Goal: Find specific page/section: Find specific page/section

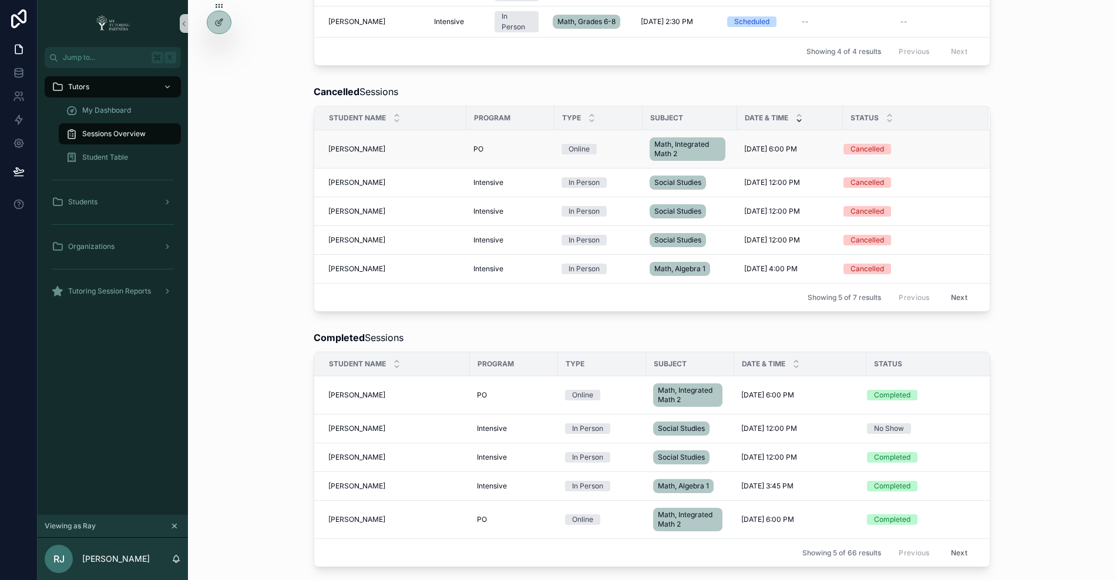
scroll to position [430, 0]
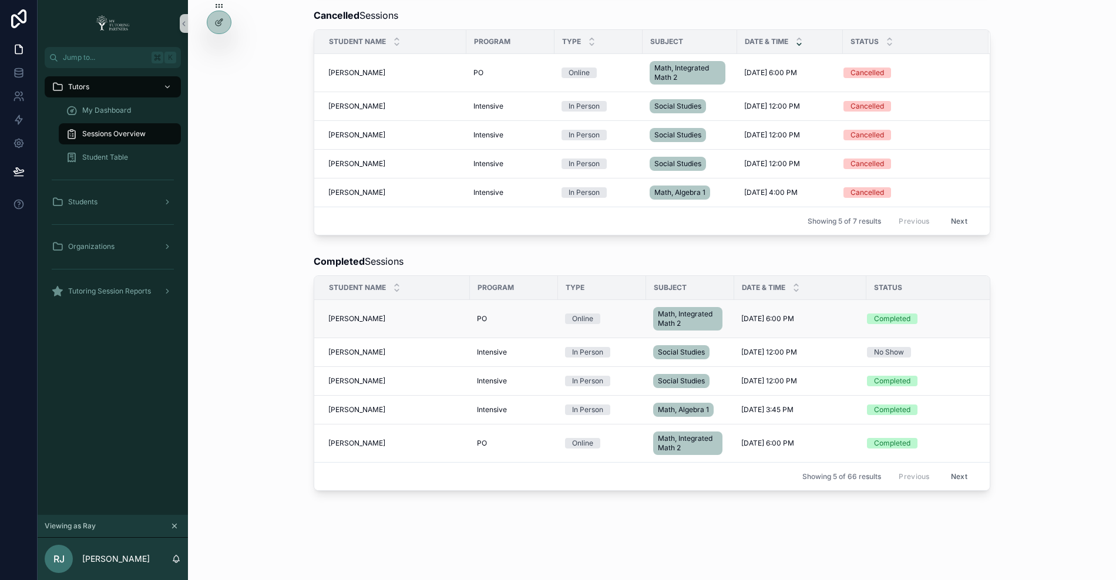
click at [342, 314] on span "Jaxon Pace" at bounding box center [356, 318] width 57 height 9
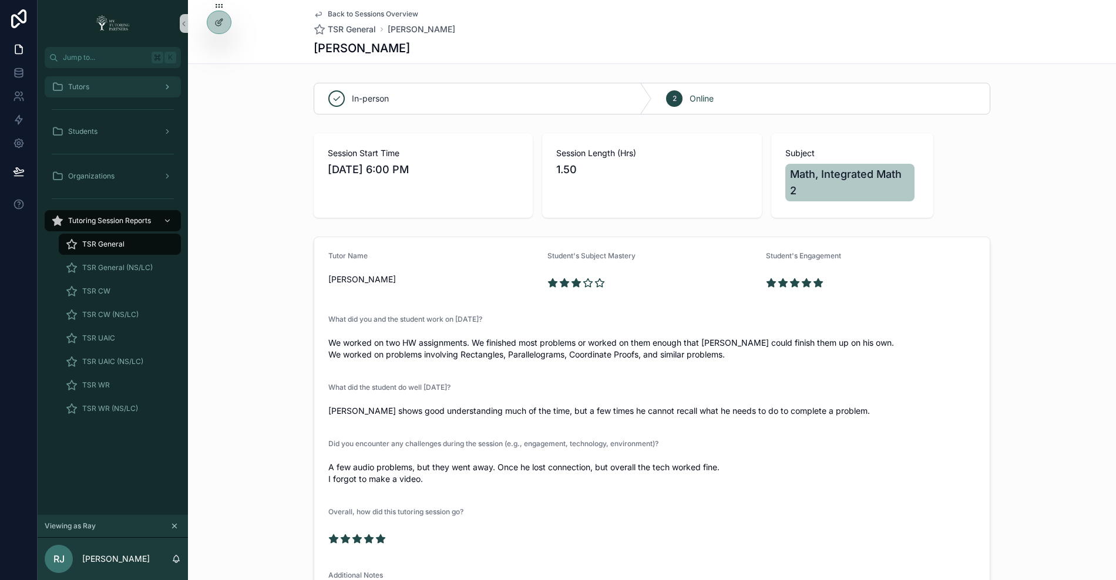
click at [121, 90] on div "Tutors" at bounding box center [113, 86] width 122 height 19
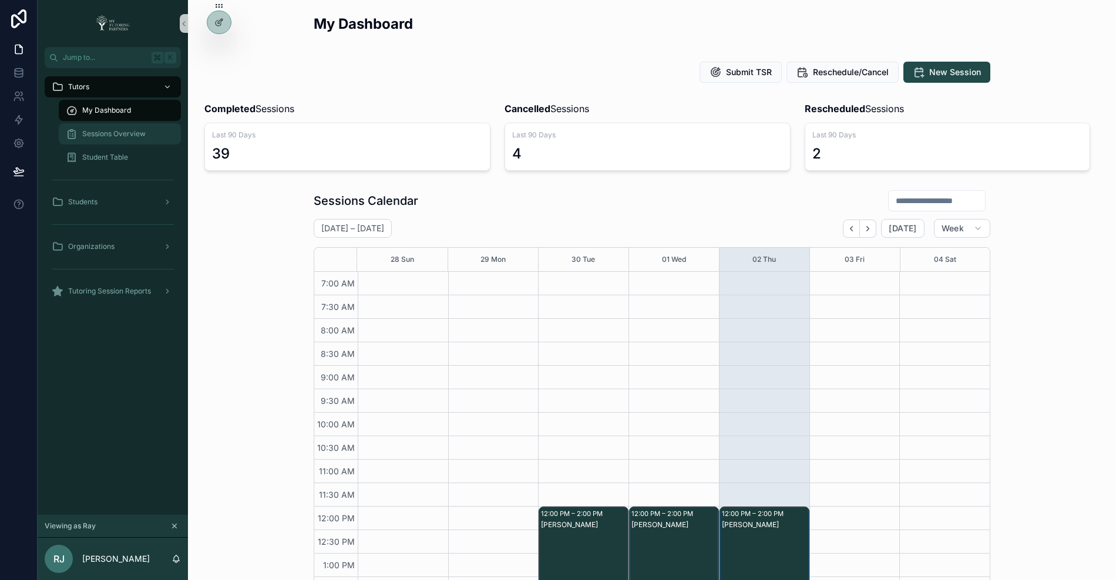
scroll to position [257, 0]
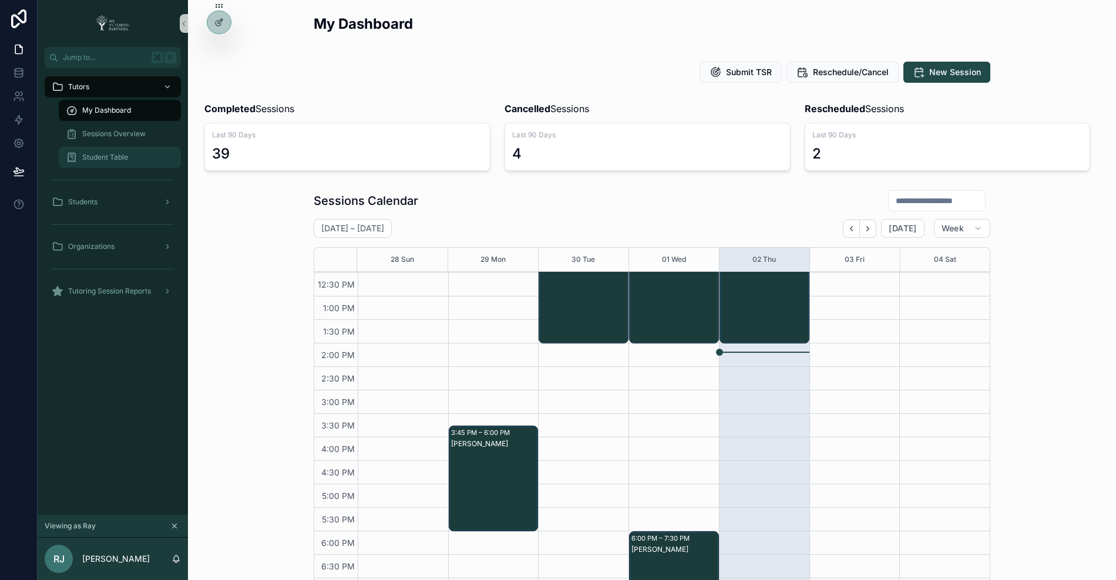
click at [115, 157] on span "Student Table" at bounding box center [105, 157] width 46 height 9
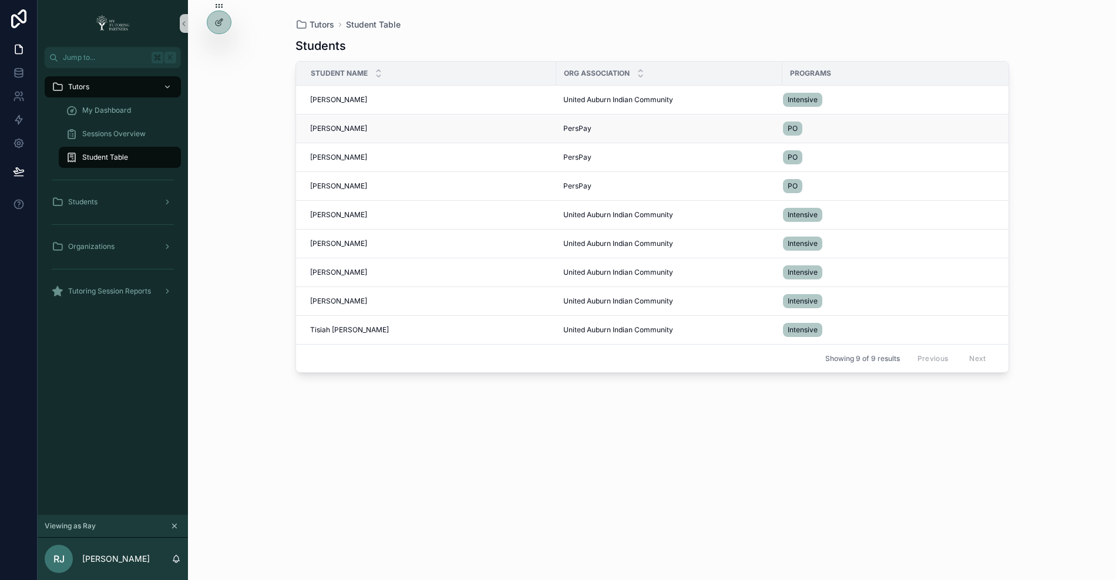
click at [326, 126] on span "Jaxon Pace" at bounding box center [338, 128] width 57 height 9
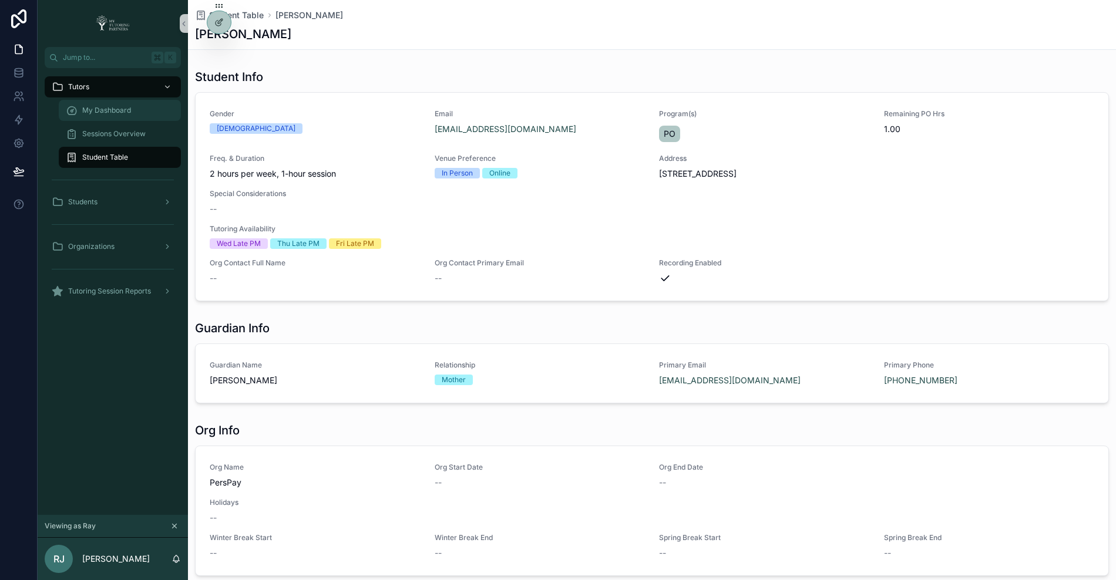
click at [113, 114] on span "My Dashboard" at bounding box center [106, 110] width 49 height 9
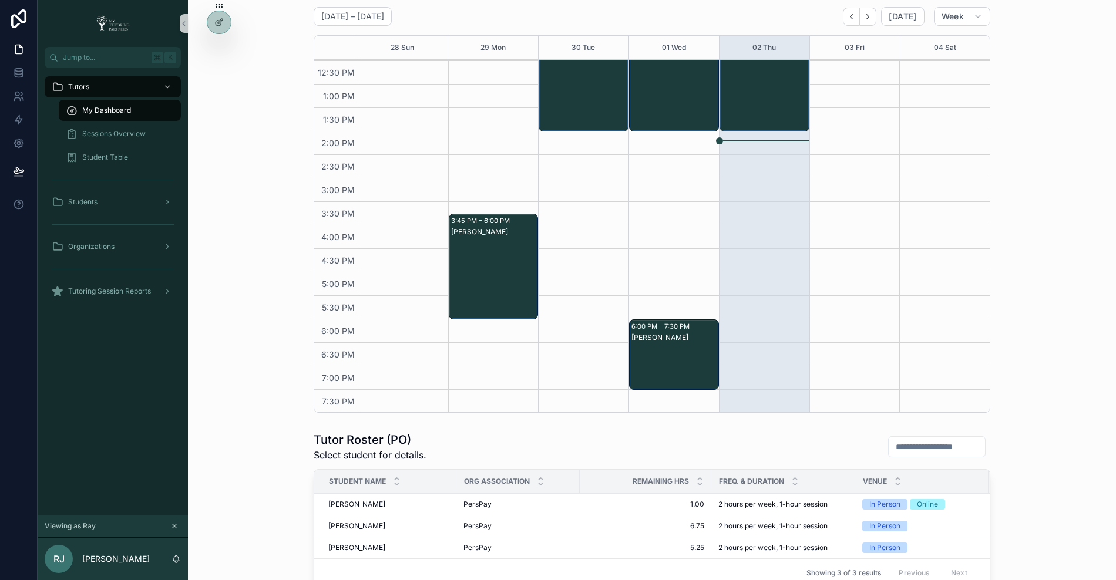
scroll to position [213, 0]
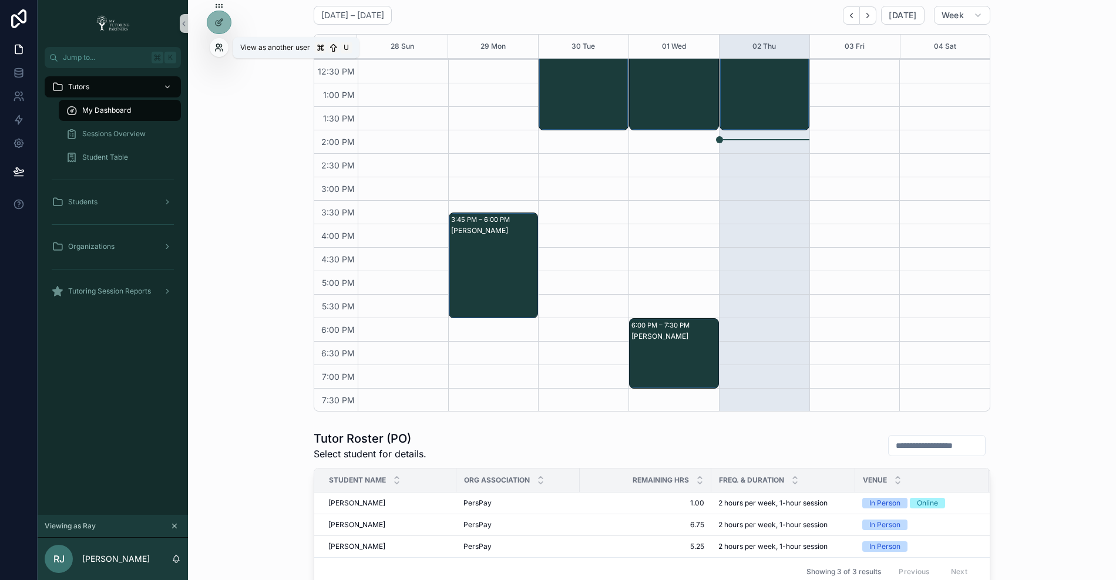
click at [221, 46] on icon at bounding box center [221, 45] width 1 height 3
click at [119, 153] on span "Student Table" at bounding box center [105, 157] width 46 height 9
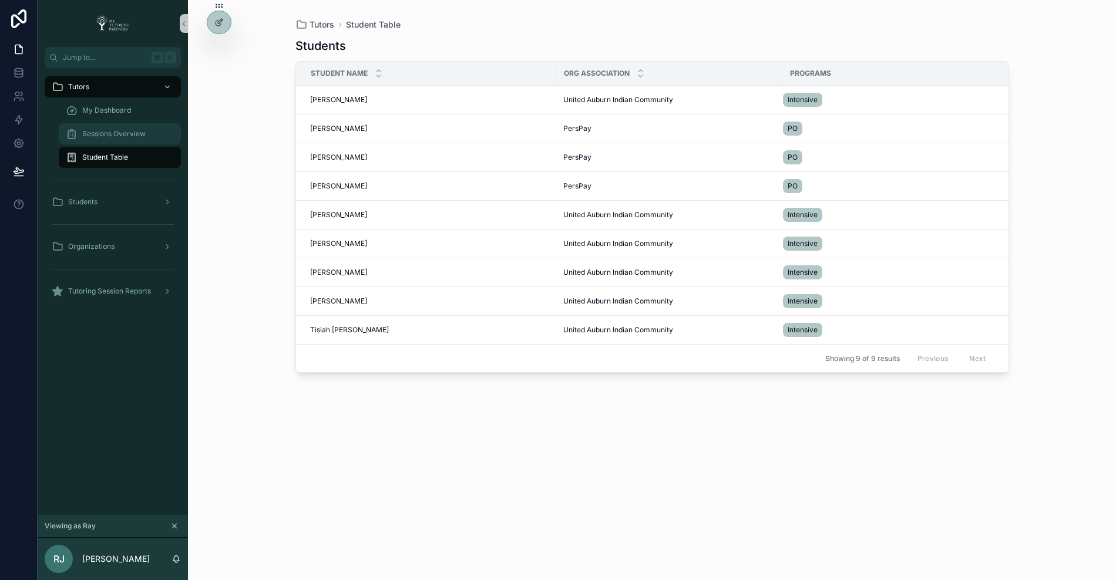
click at [114, 130] on span "Sessions Overview" at bounding box center [113, 133] width 63 height 9
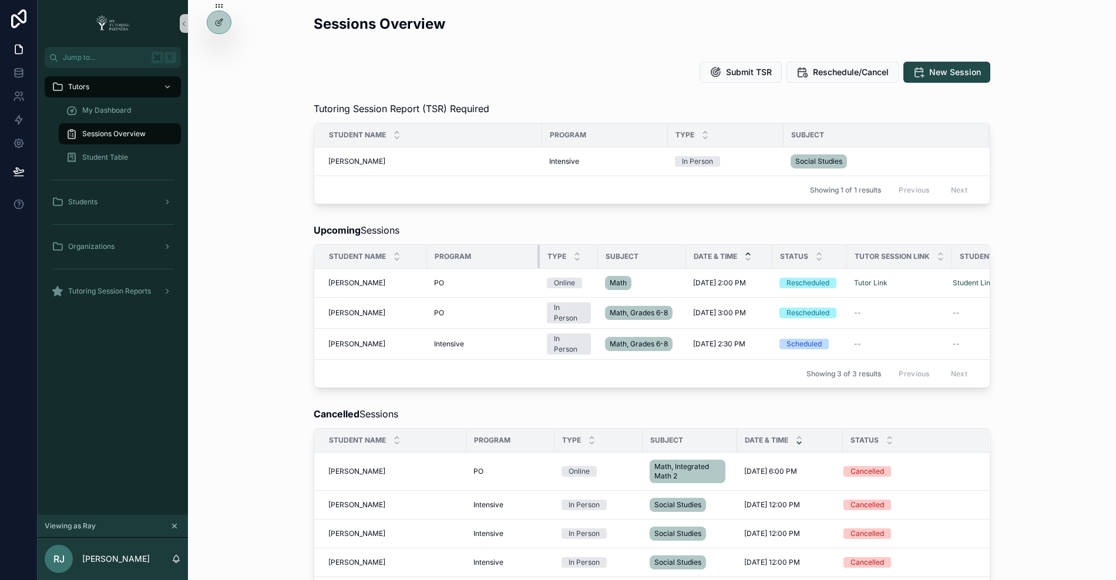
drag, startPoint x: 486, startPoint y: 254, endPoint x: 538, endPoint y: 261, distance: 52.7
click at [538, 261] on div "scrollable content" at bounding box center [539, 256] width 5 height 23
click at [594, 254] on div "Type" at bounding box center [568, 256] width 57 height 22
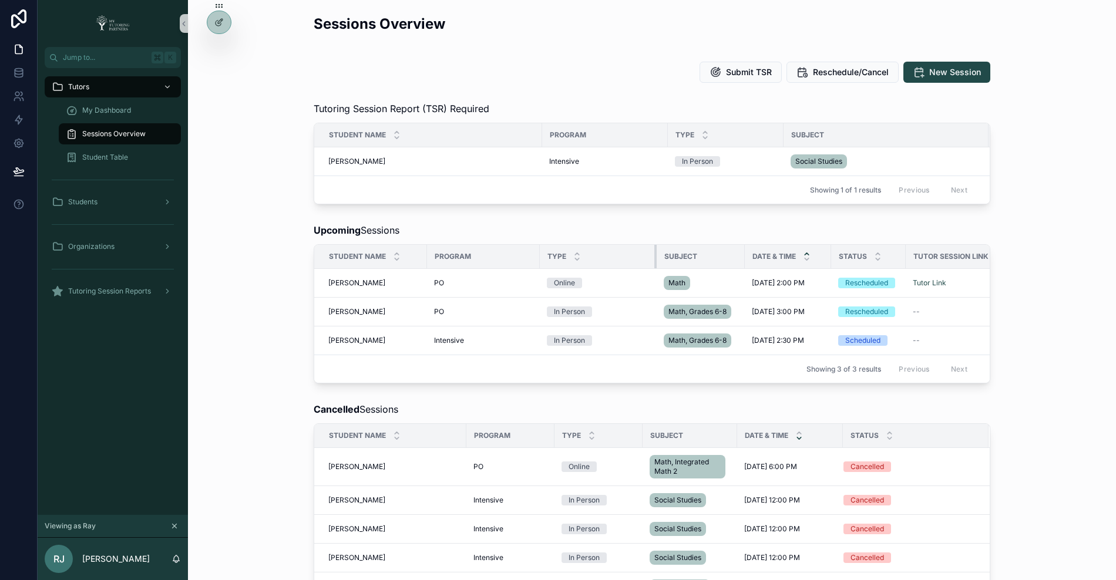
drag, startPoint x: 597, startPoint y: 258, endPoint x: 655, endPoint y: 259, distance: 58.7
click at [655, 259] on div "scrollable content" at bounding box center [656, 256] width 5 height 23
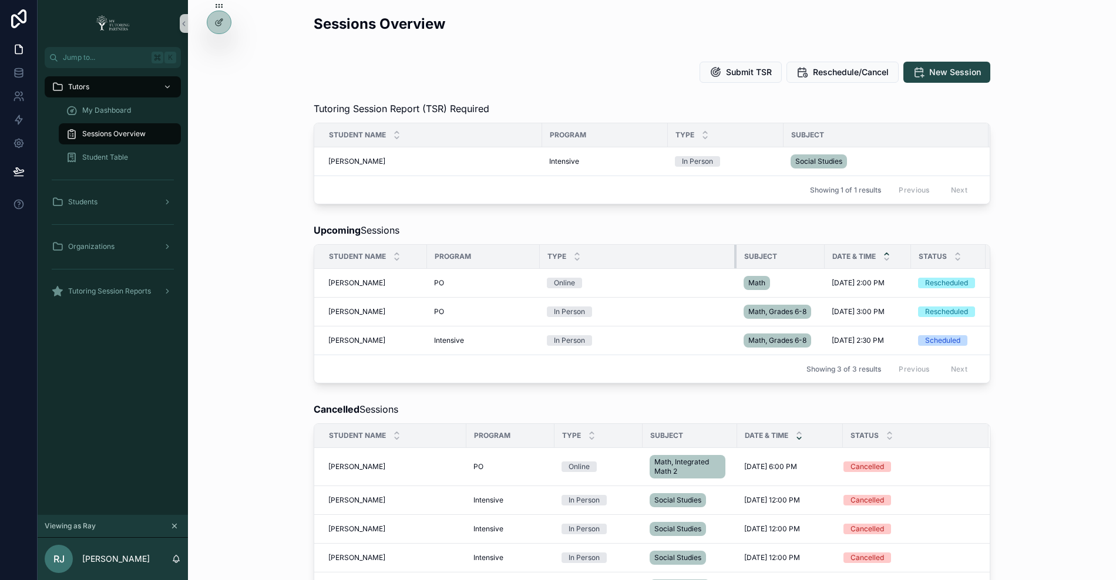
drag, startPoint x: 655, startPoint y: 259, endPoint x: 735, endPoint y: 254, distance: 80.0
click at [735, 254] on div "scrollable content" at bounding box center [736, 256] width 5 height 23
click at [385, 369] on div "Showing 3 of 3 results Previous Next" at bounding box center [651, 369] width 675 height 28
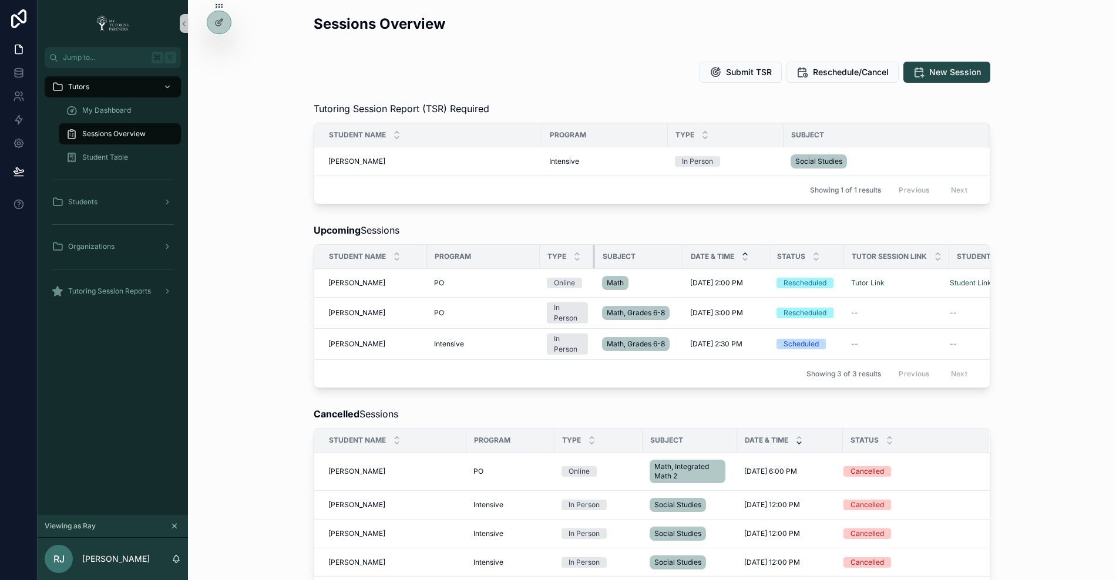
drag, startPoint x: 734, startPoint y: 254, endPoint x: 593, endPoint y: 265, distance: 141.9
click at [593, 265] on div "scrollable content" at bounding box center [594, 256] width 5 height 23
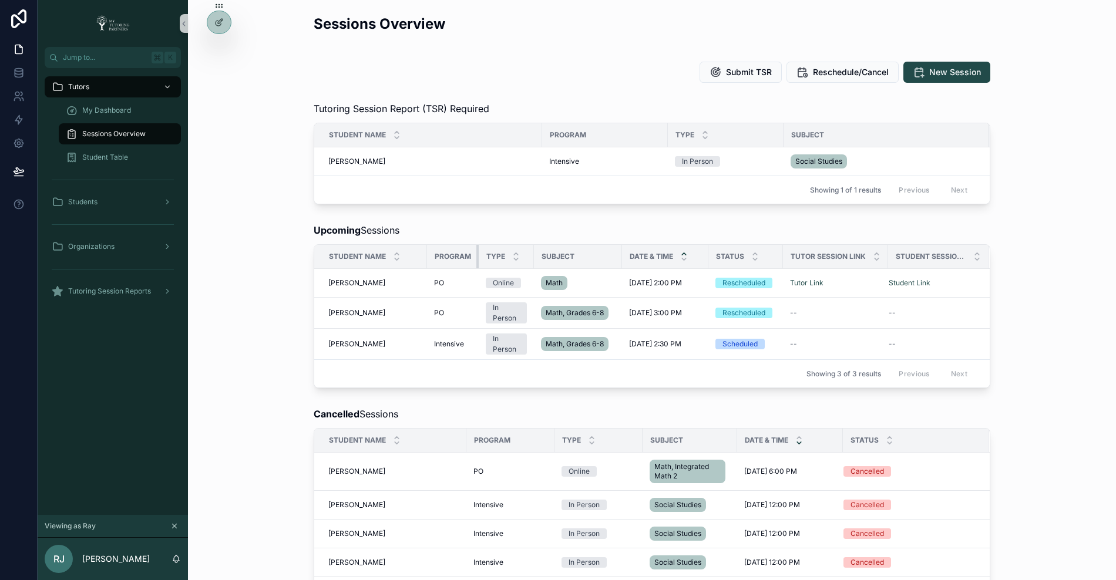
drag, startPoint x: 538, startPoint y: 255, endPoint x: 477, endPoint y: 258, distance: 61.7
click at [477, 258] on div "scrollable content" at bounding box center [478, 256] width 5 height 23
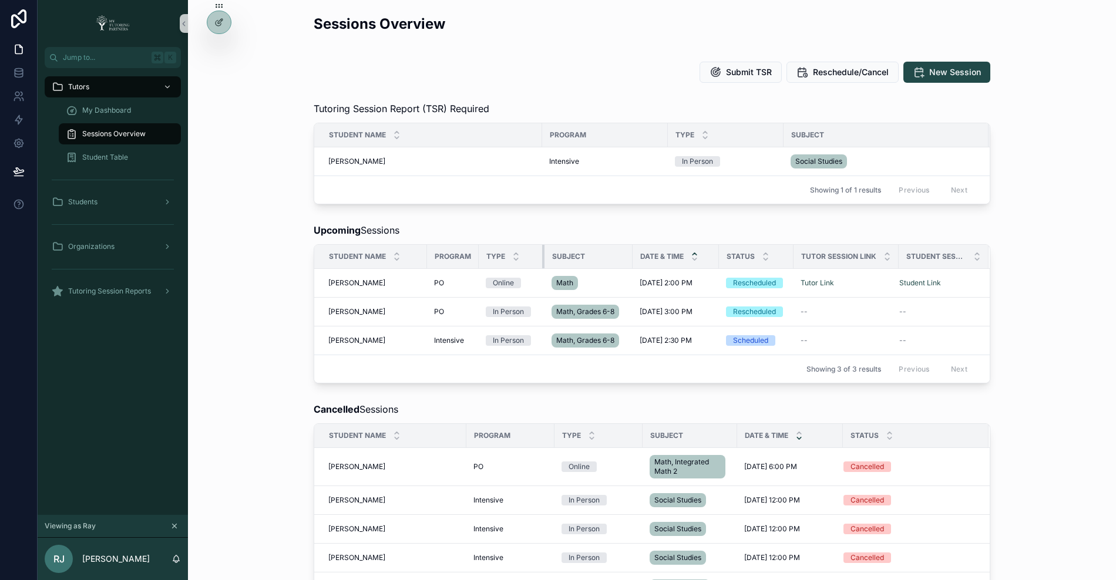
drag, startPoint x: 532, startPoint y: 254, endPoint x: 542, endPoint y: 254, distance: 10.6
click at [542, 254] on div "scrollable content" at bounding box center [544, 256] width 5 height 23
click at [221, 42] on div at bounding box center [219, 47] width 19 height 19
click at [223, 47] on icon at bounding box center [218, 47] width 9 height 9
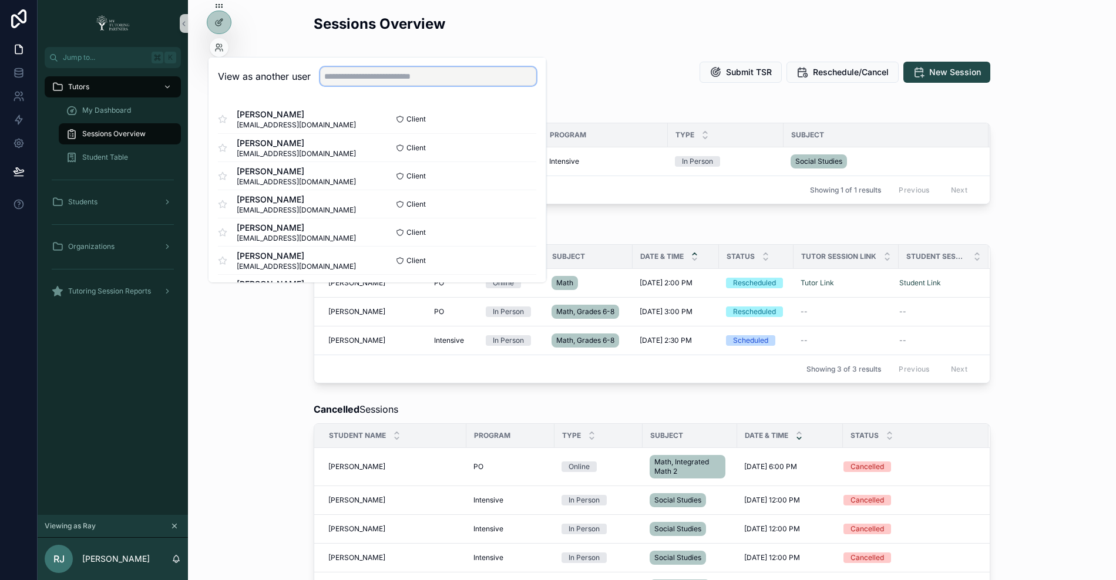
click at [380, 73] on input "text" at bounding box center [428, 76] width 216 height 19
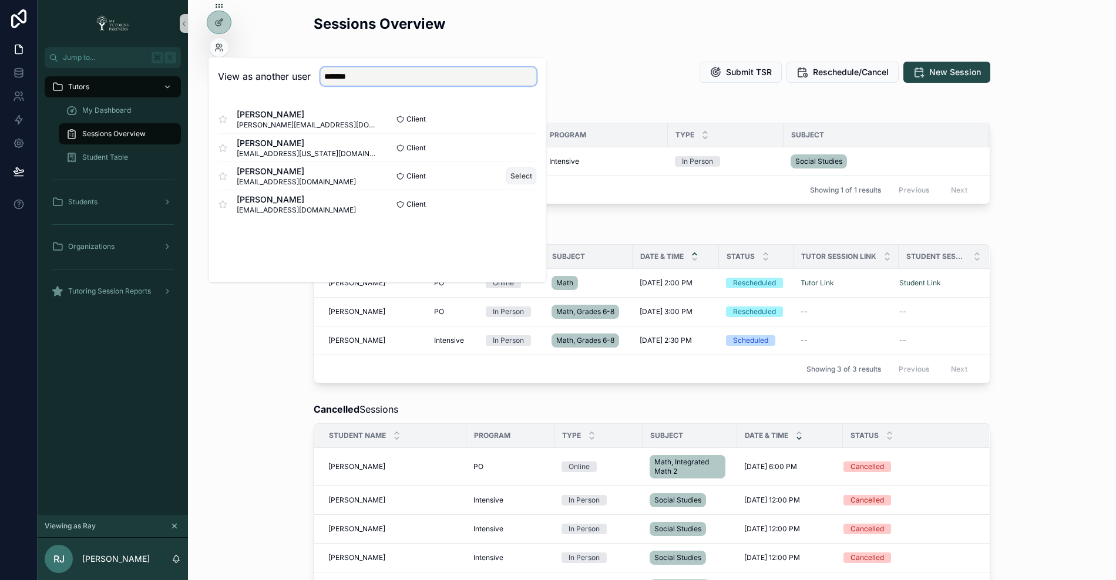
type input "*******"
click at [519, 176] on button "Select" at bounding box center [521, 175] width 31 height 17
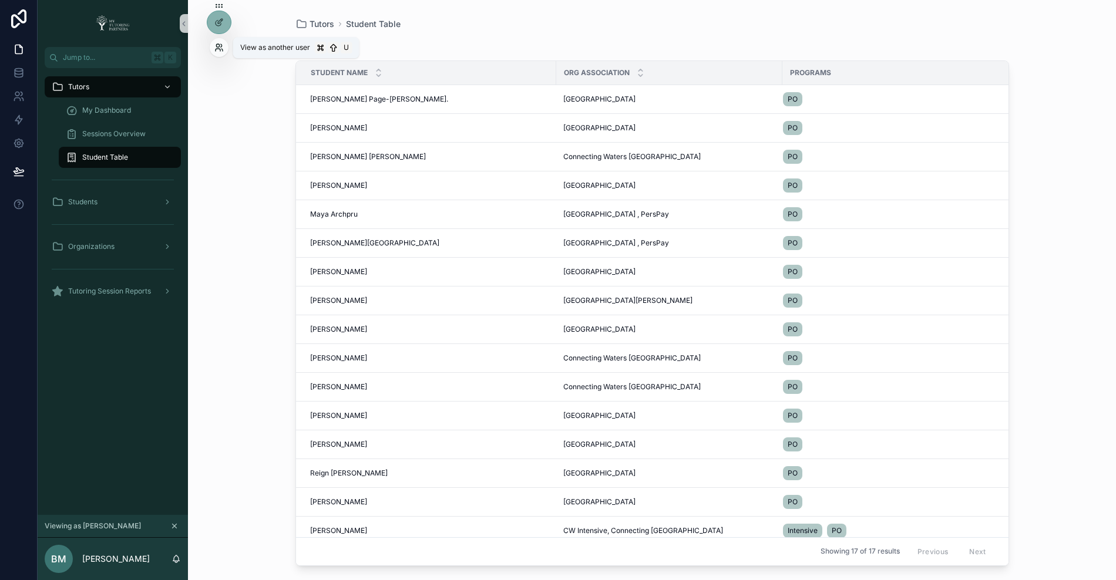
click at [218, 49] on icon at bounding box center [218, 47] width 9 height 9
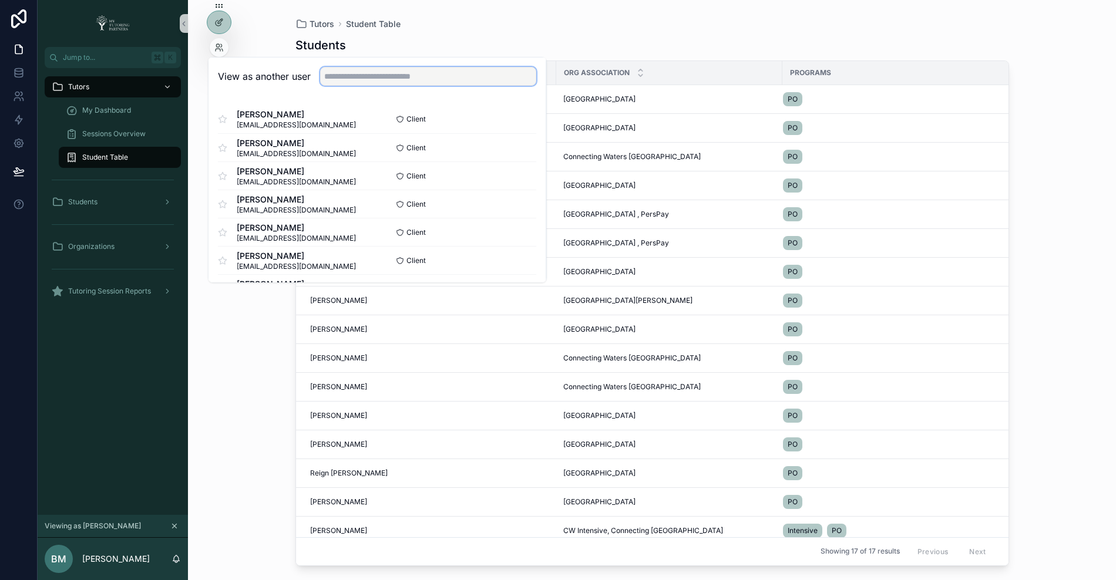
click at [358, 81] on input "text" at bounding box center [428, 76] width 216 height 19
type input "***"
click at [517, 232] on button "Select" at bounding box center [521, 232] width 31 height 17
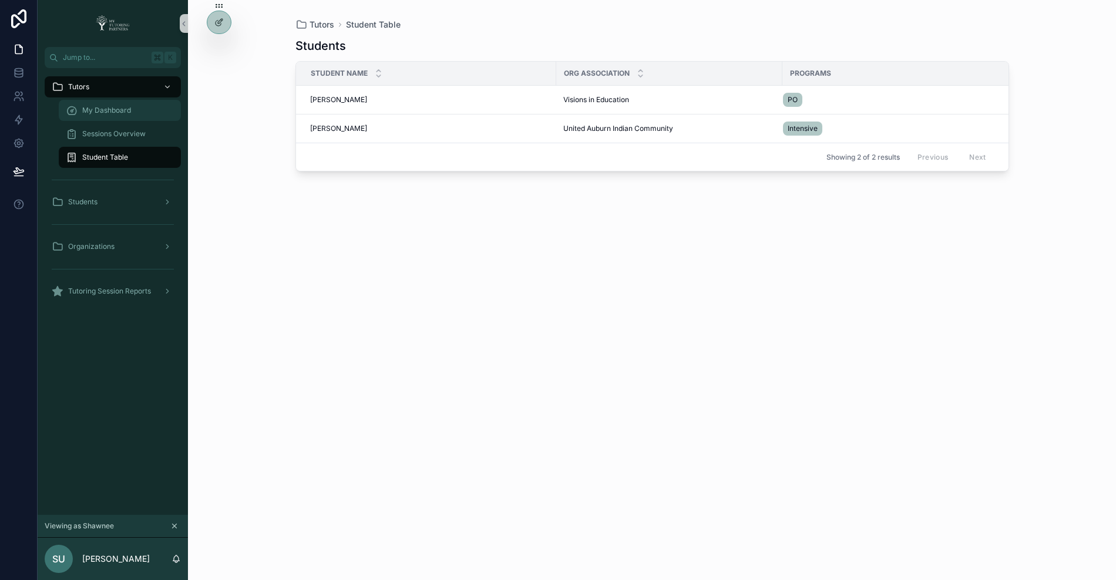
click at [123, 110] on span "My Dashboard" at bounding box center [106, 110] width 49 height 9
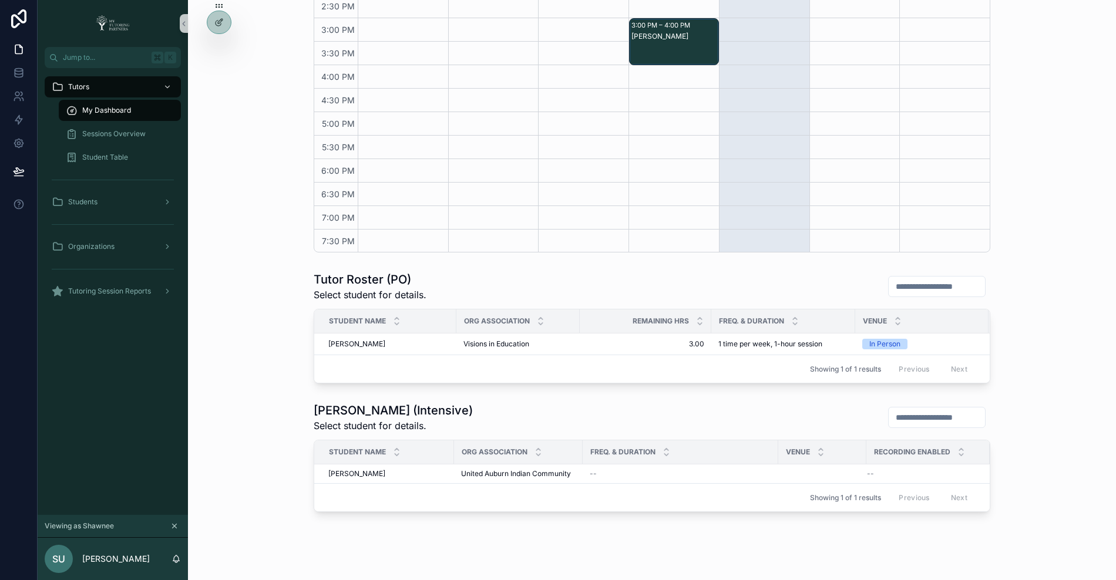
scroll to position [366, 0]
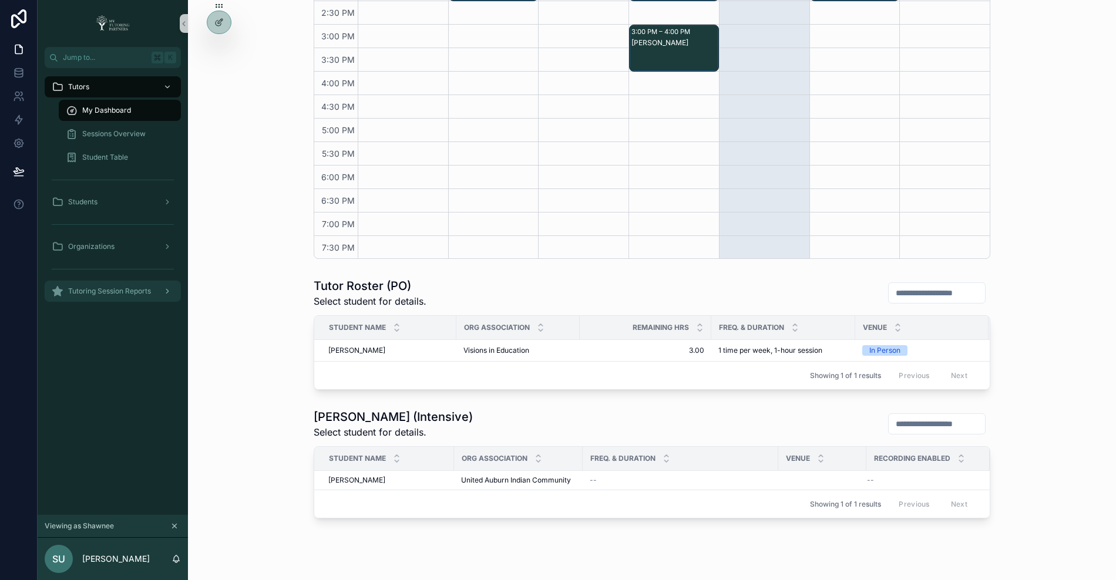
click at [117, 295] on span "Tutoring Session Reports" at bounding box center [109, 291] width 83 height 9
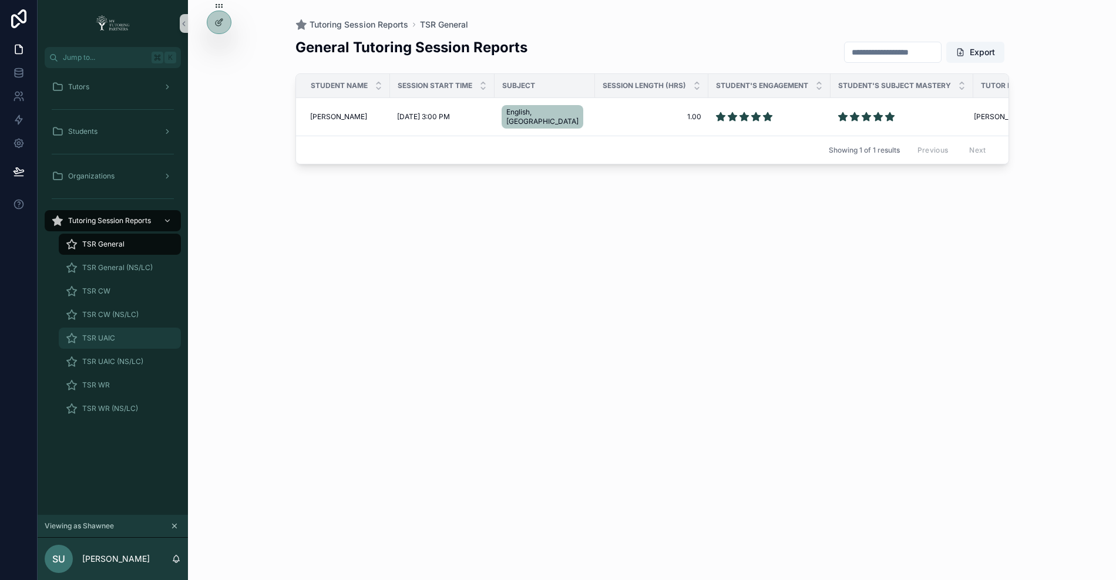
click at [106, 335] on span "TSR UAIC" at bounding box center [98, 337] width 33 height 9
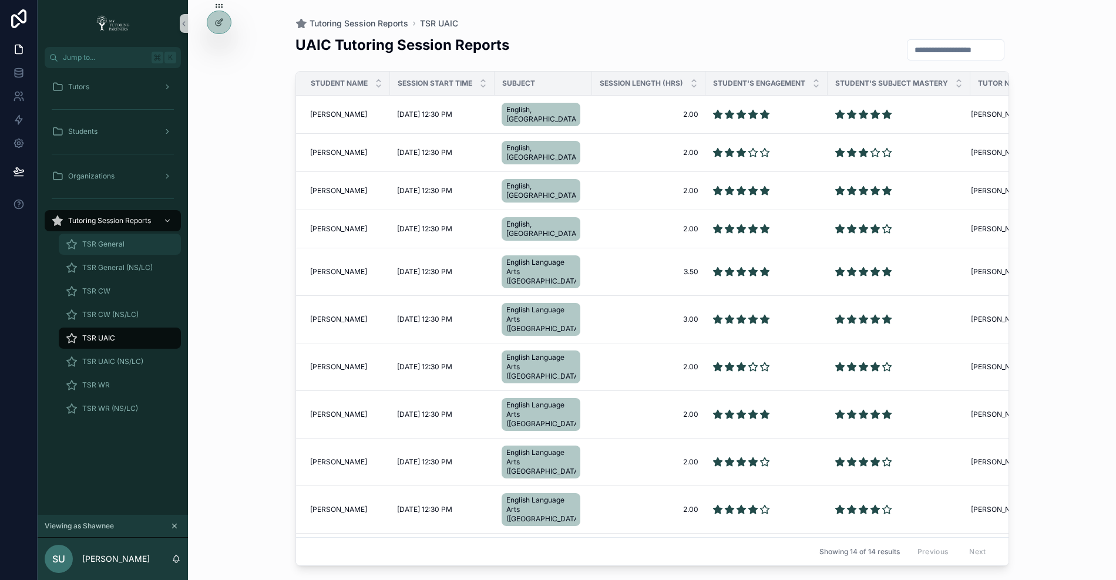
click at [114, 246] on span "TSR General" at bounding box center [103, 244] width 42 height 9
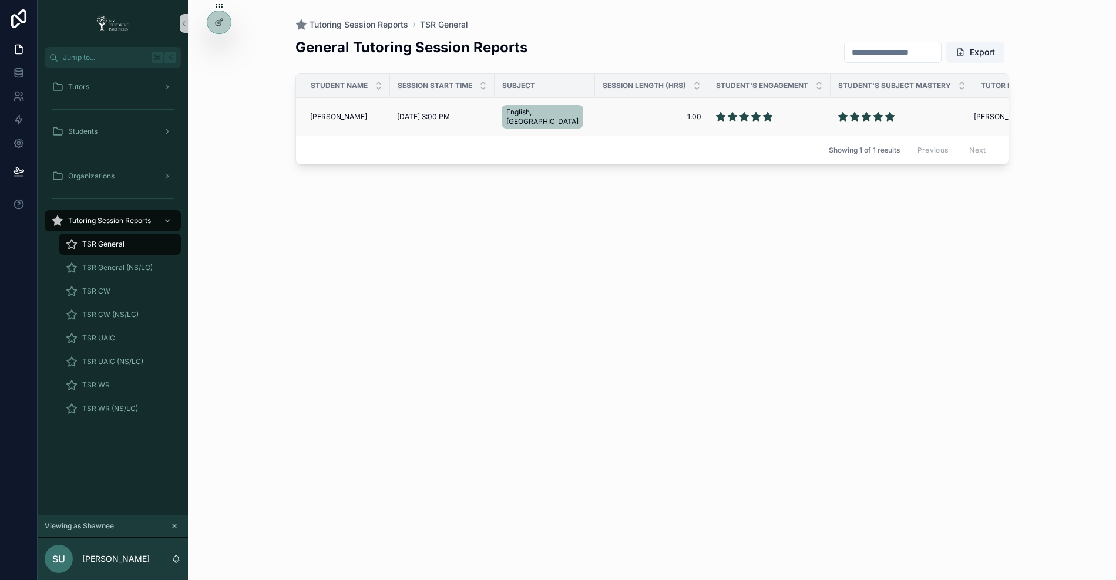
click at [333, 112] on span "Adaline Silva" at bounding box center [338, 116] width 57 height 9
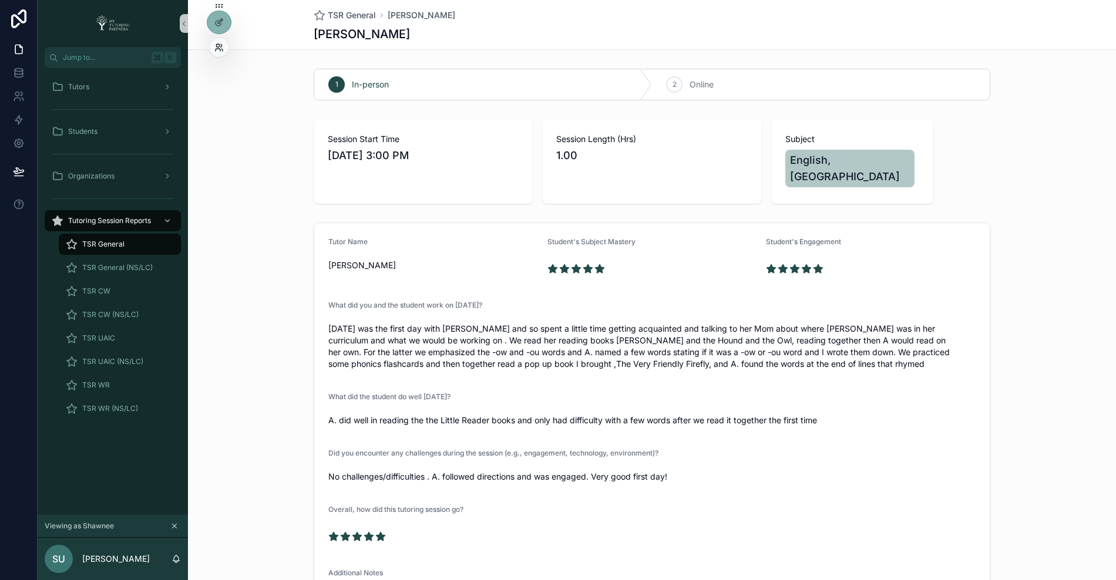
click at [219, 50] on icon at bounding box center [218, 47] width 9 height 9
click at [254, 26] on div "TSR General Adaline Silva Adaline Silva" at bounding box center [652, 25] width 928 height 50
click at [114, 85] on div "Tutors" at bounding box center [113, 86] width 122 height 19
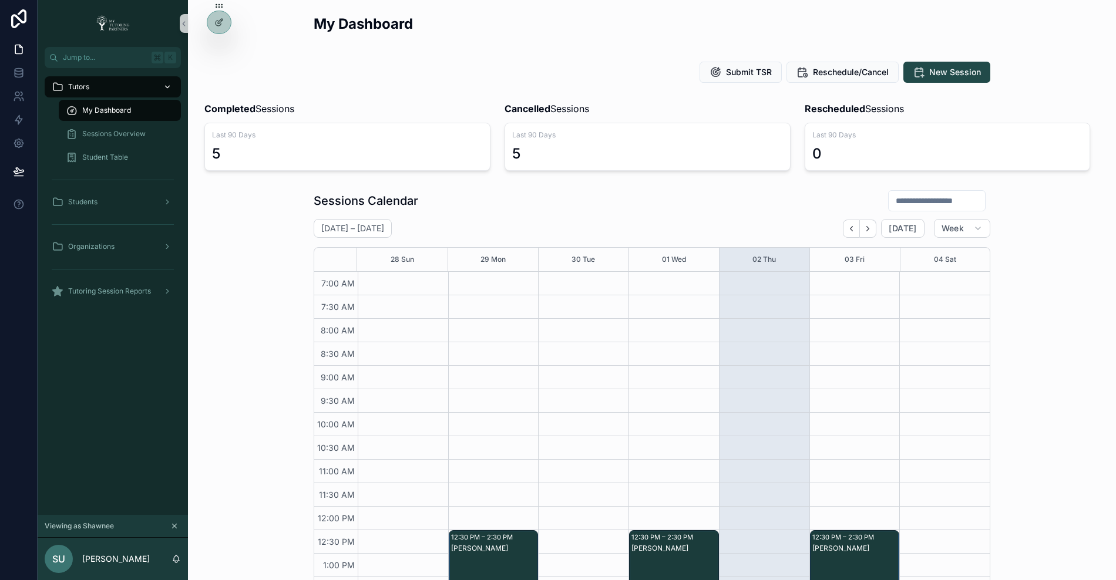
scroll to position [257, 0]
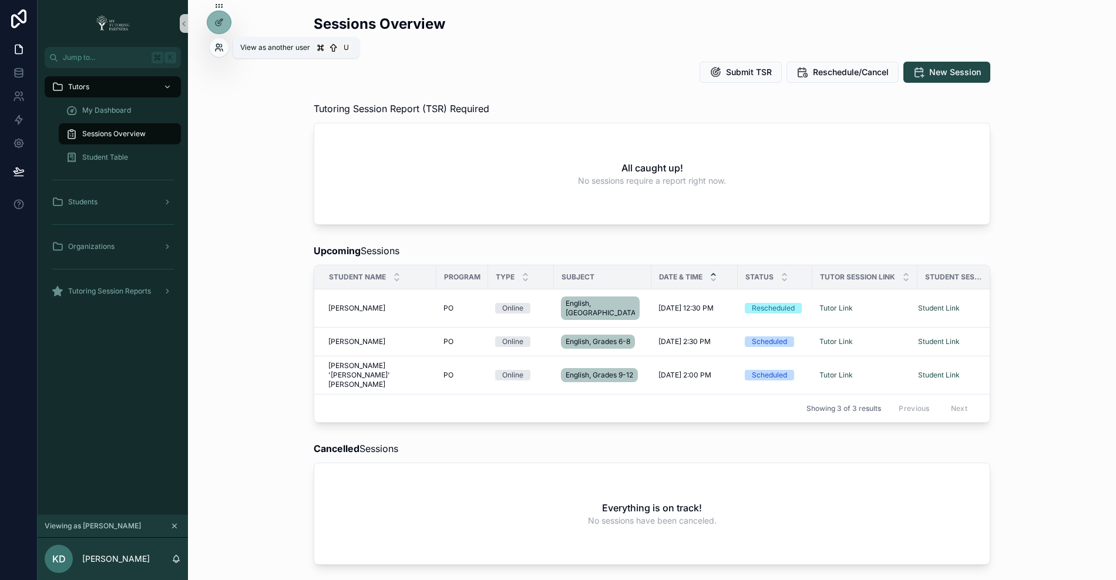
click at [220, 50] on icon at bounding box center [217, 50] width 5 height 2
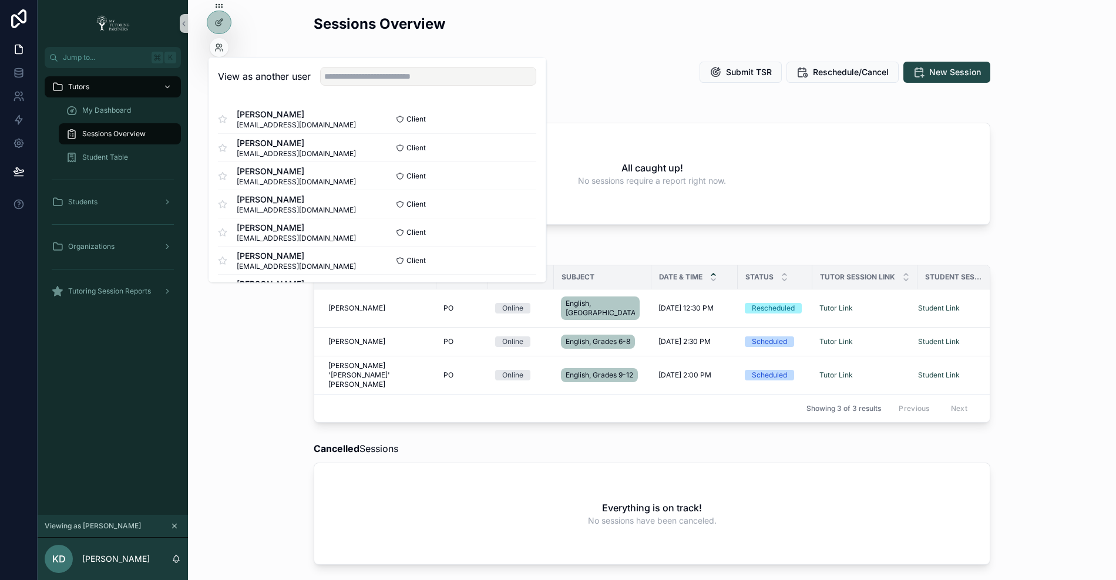
click at [252, 352] on div "Upcoming Sessions Student Name Program Type Subject Date & Time Status Tutor Se…" at bounding box center [651, 333] width 909 height 188
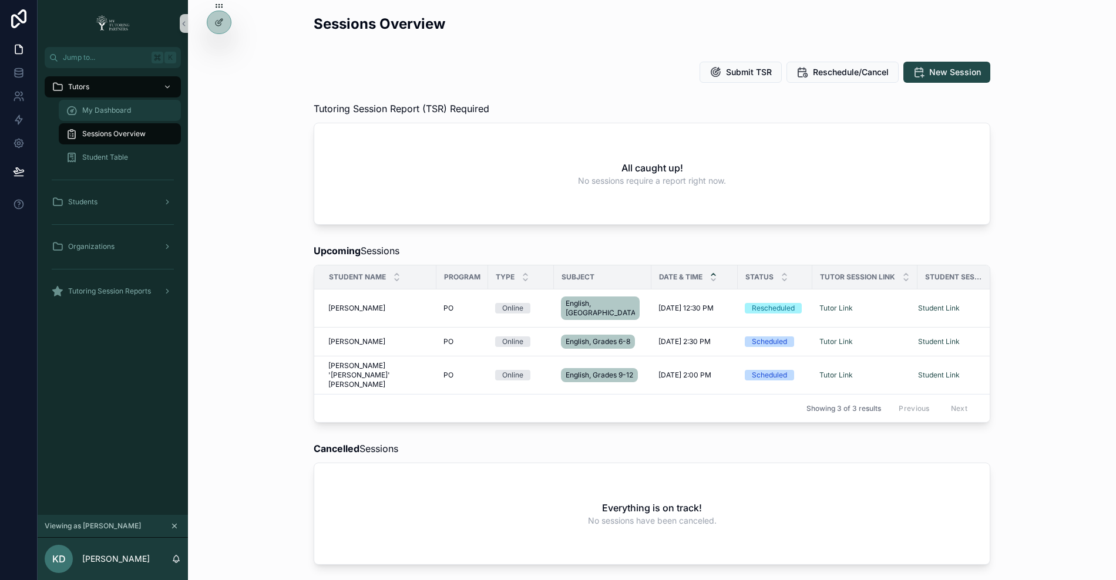
click at [111, 105] on div "My Dashboard" at bounding box center [120, 110] width 108 height 19
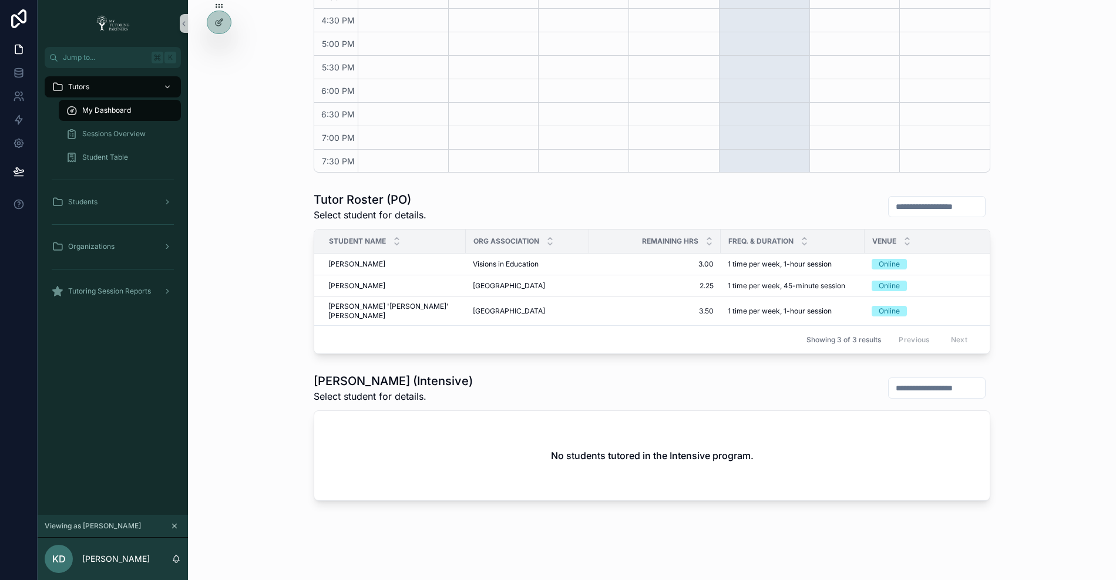
scroll to position [461, 0]
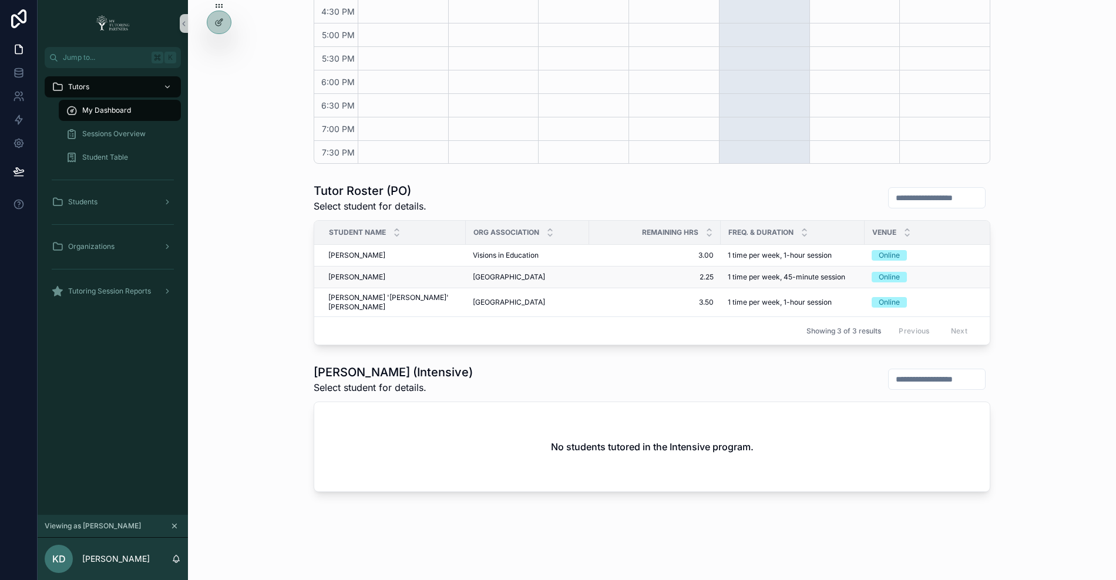
click at [351, 275] on span "[PERSON_NAME]" at bounding box center [356, 276] width 57 height 9
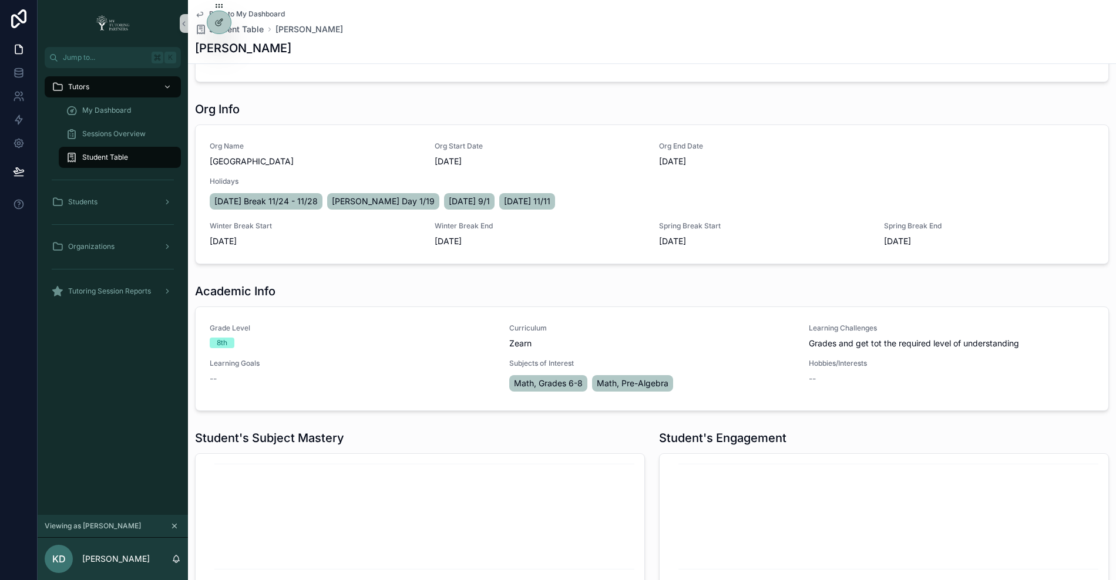
scroll to position [342, 0]
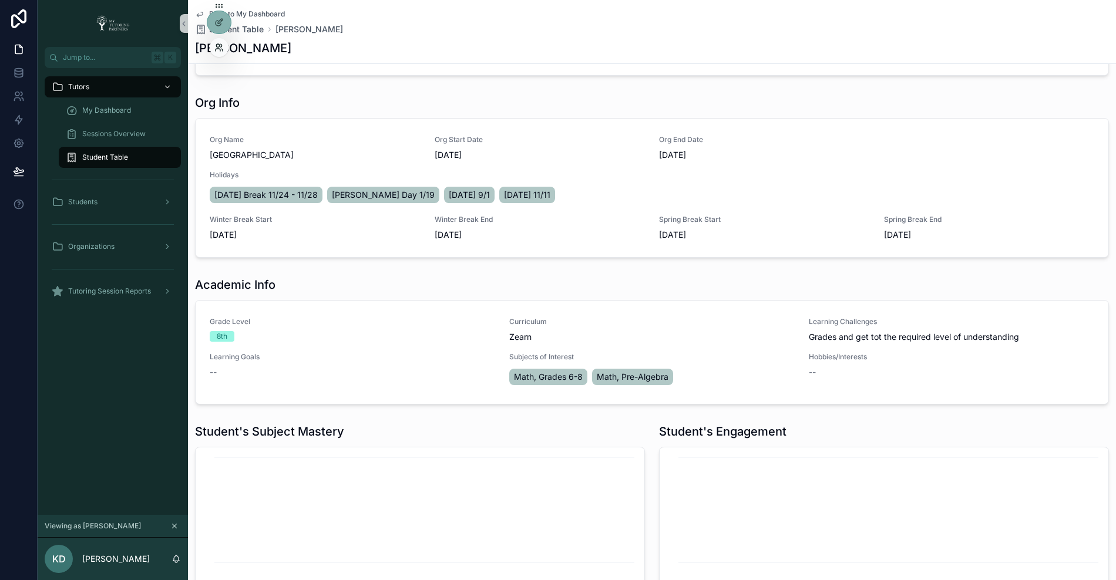
click at [220, 48] on icon at bounding box center [218, 47] width 9 height 9
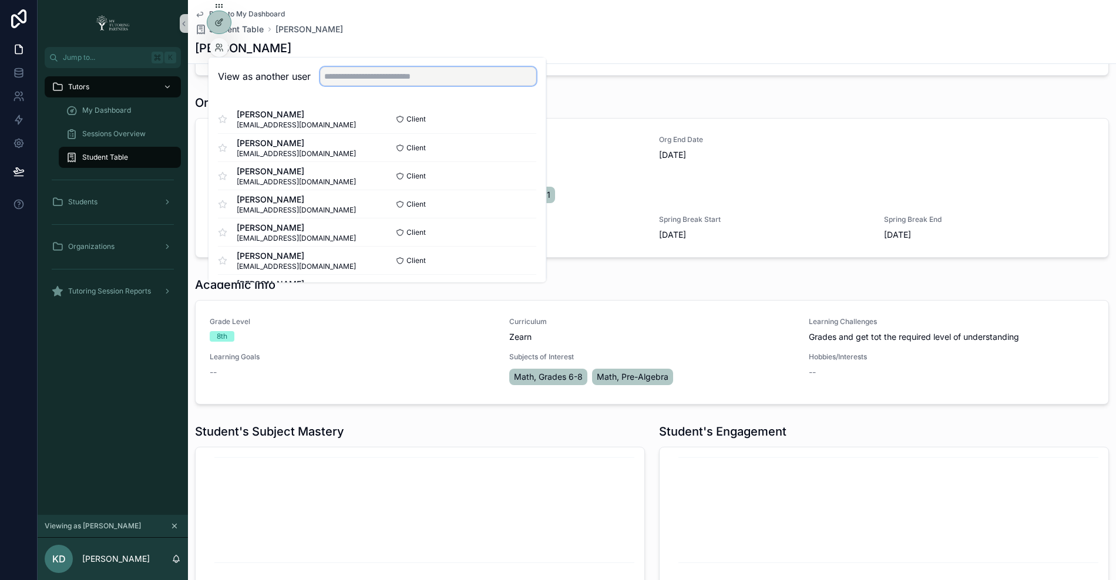
click at [390, 77] on input "text" at bounding box center [428, 76] width 216 height 19
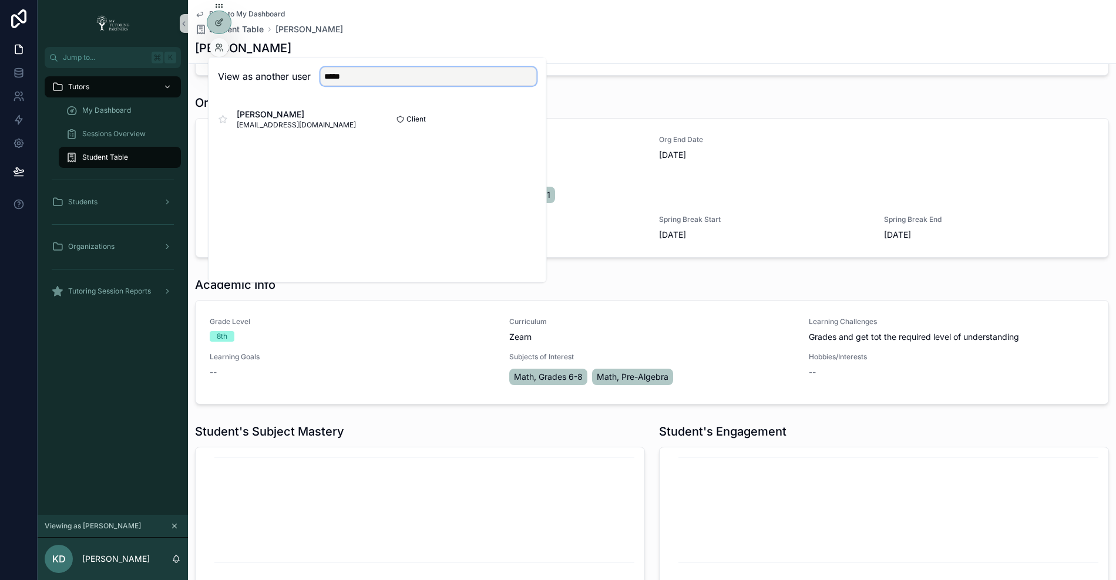
type input "*****"
click at [527, 120] on button "Select" at bounding box center [521, 119] width 31 height 17
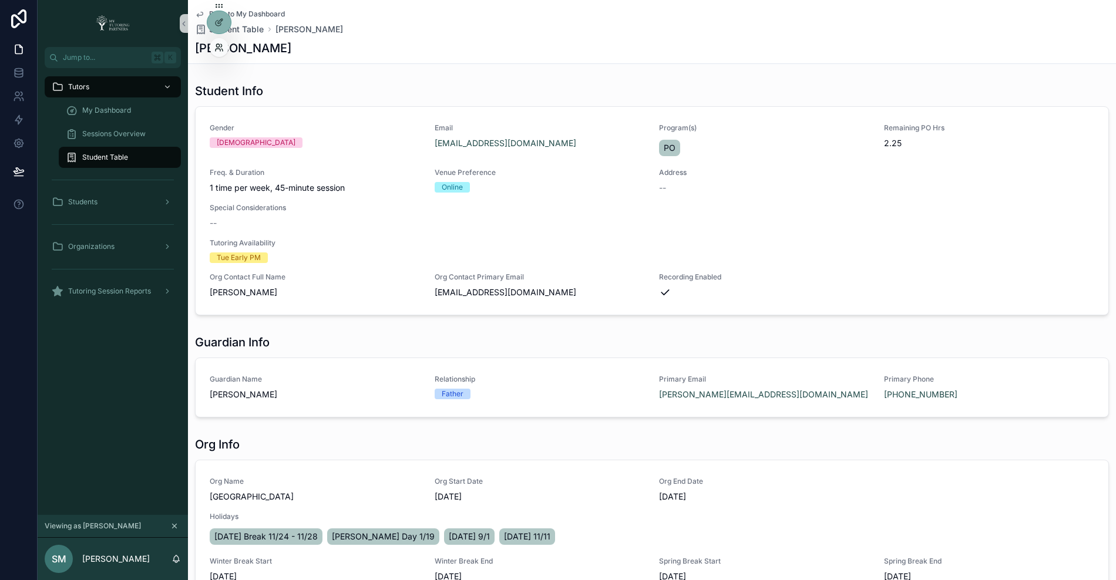
click at [217, 50] on icon at bounding box center [218, 47] width 9 height 9
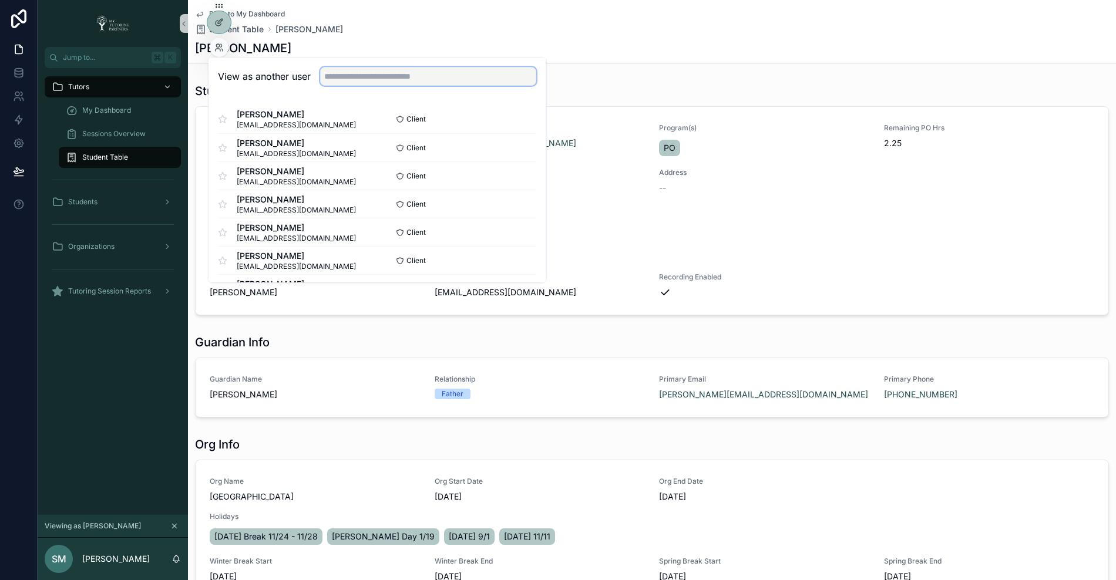
click at [366, 70] on input "text" at bounding box center [428, 76] width 216 height 19
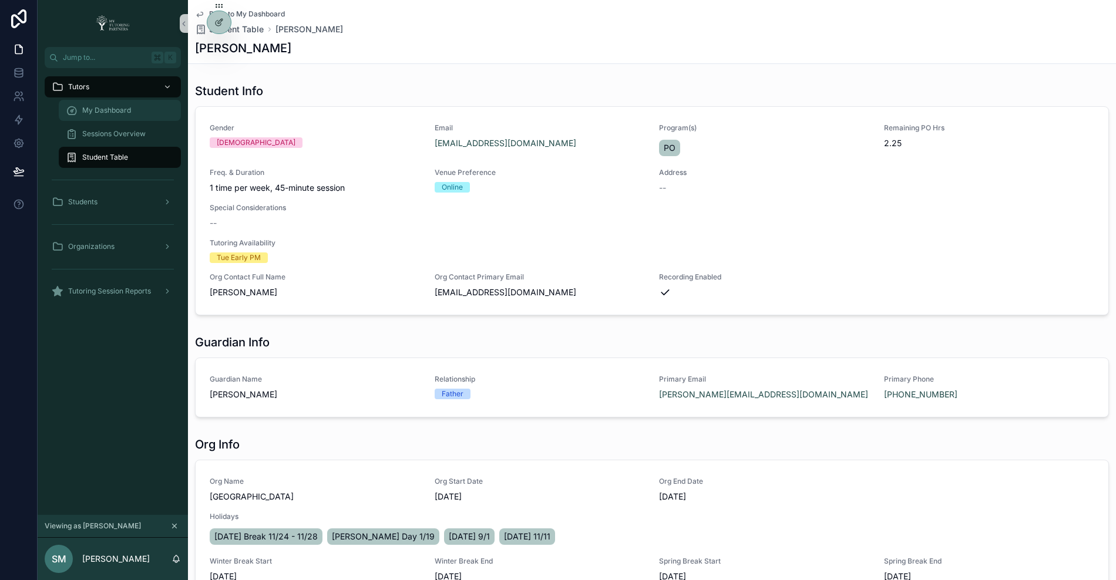
click at [96, 108] on span "My Dashboard" at bounding box center [106, 110] width 49 height 9
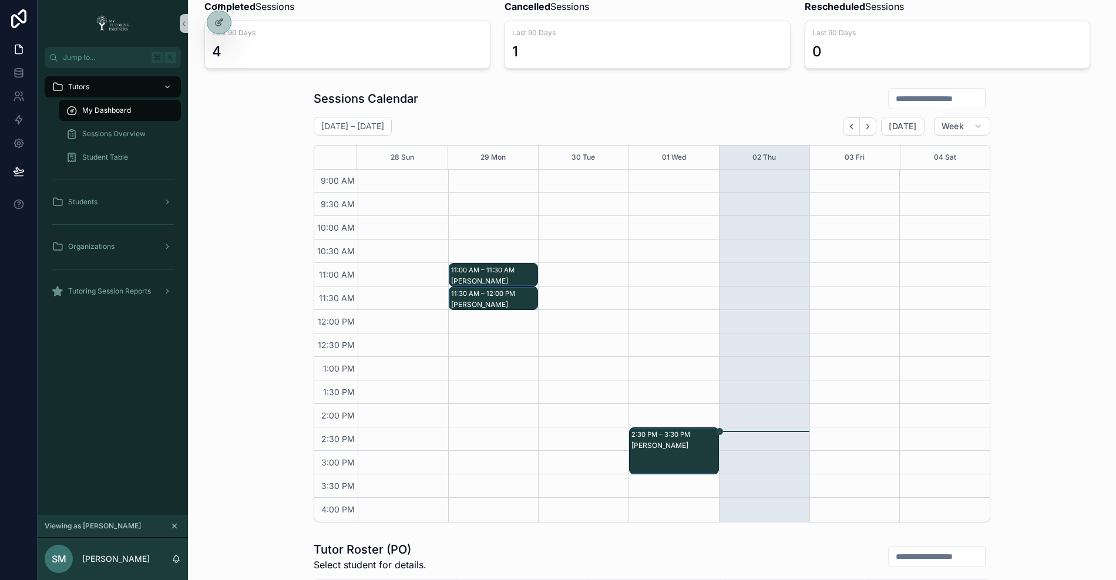
scroll to position [92, 0]
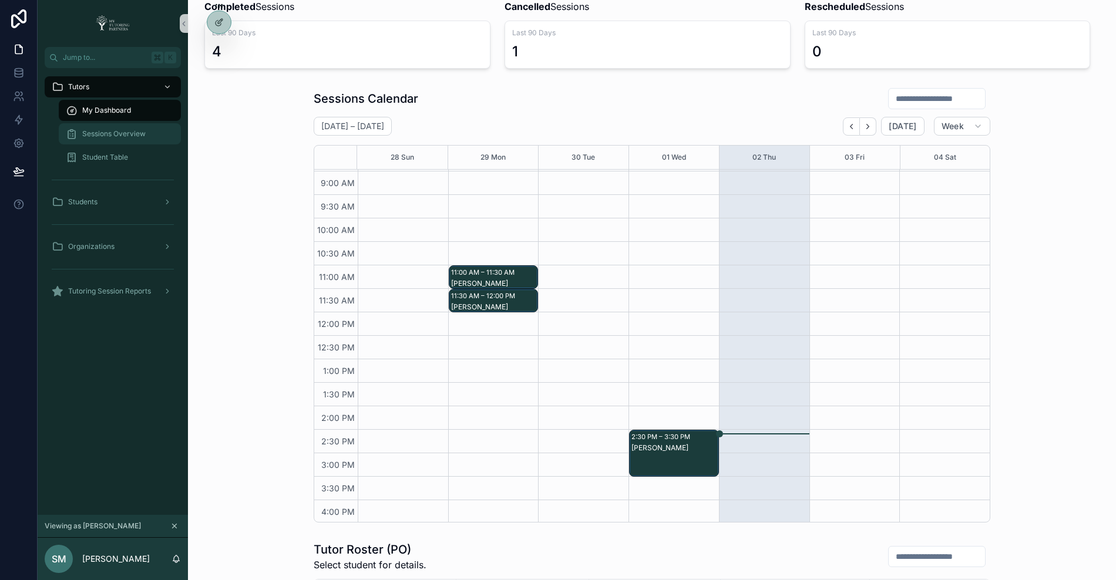
click at [125, 128] on div "Sessions Overview" at bounding box center [120, 133] width 108 height 19
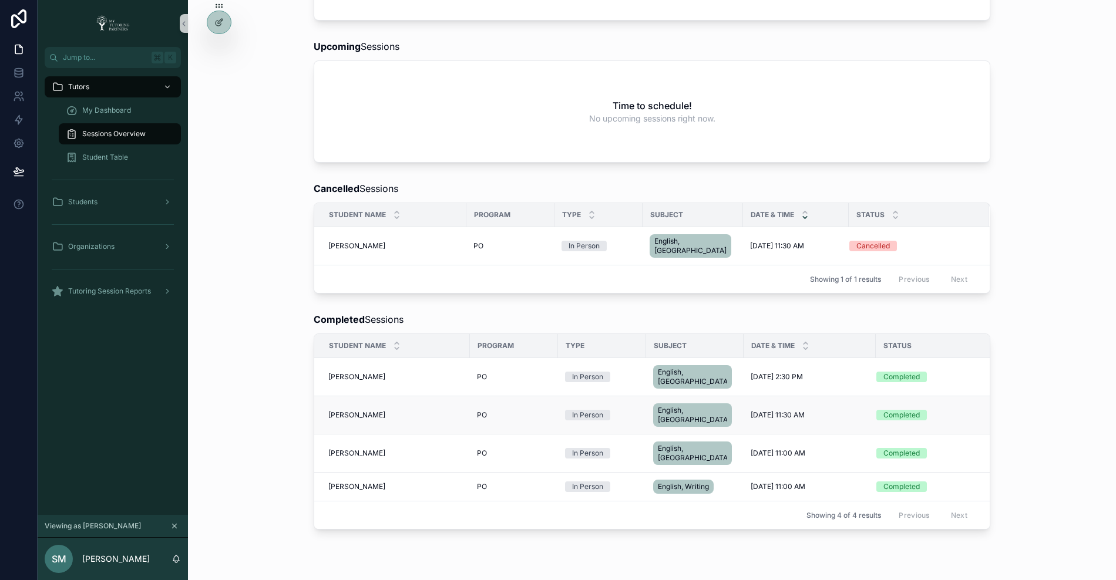
scroll to position [205, 0]
click at [147, 107] on div "My Dashboard" at bounding box center [120, 110] width 108 height 19
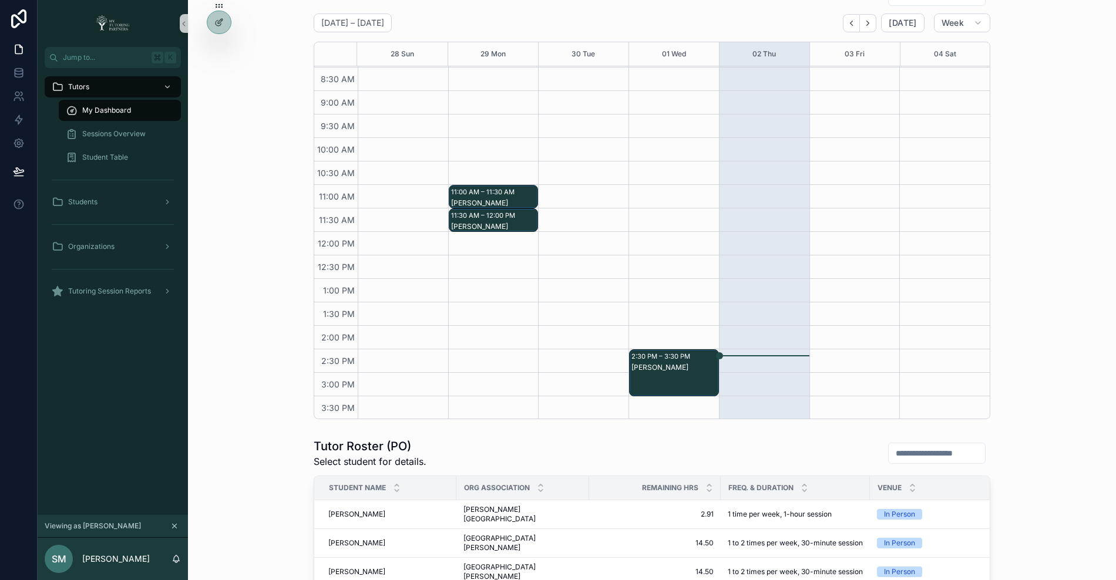
scroll to position [61, 0]
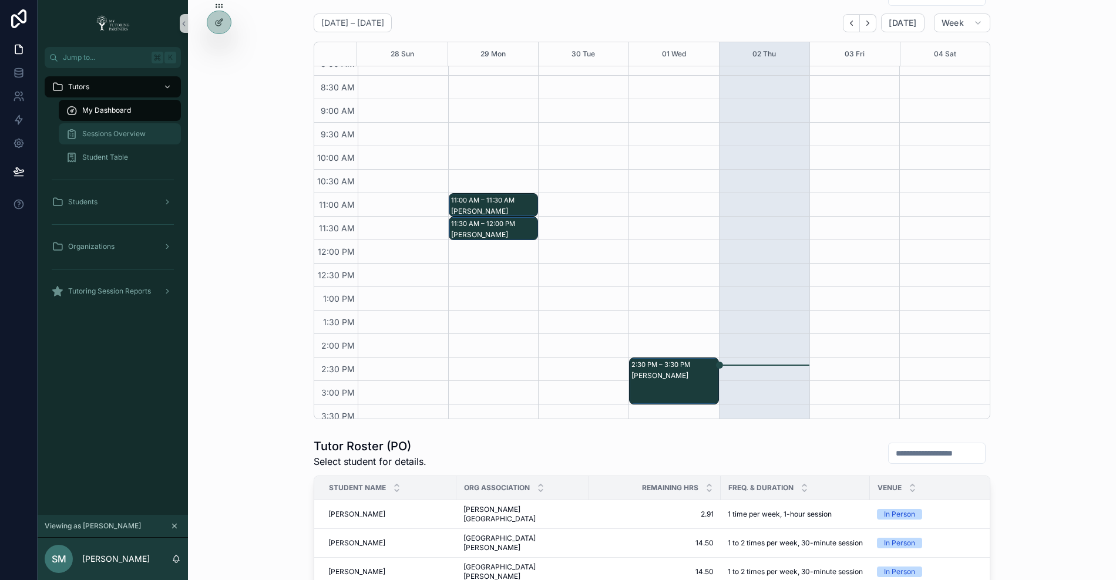
click at [130, 131] on span "Sessions Overview" at bounding box center [113, 133] width 63 height 9
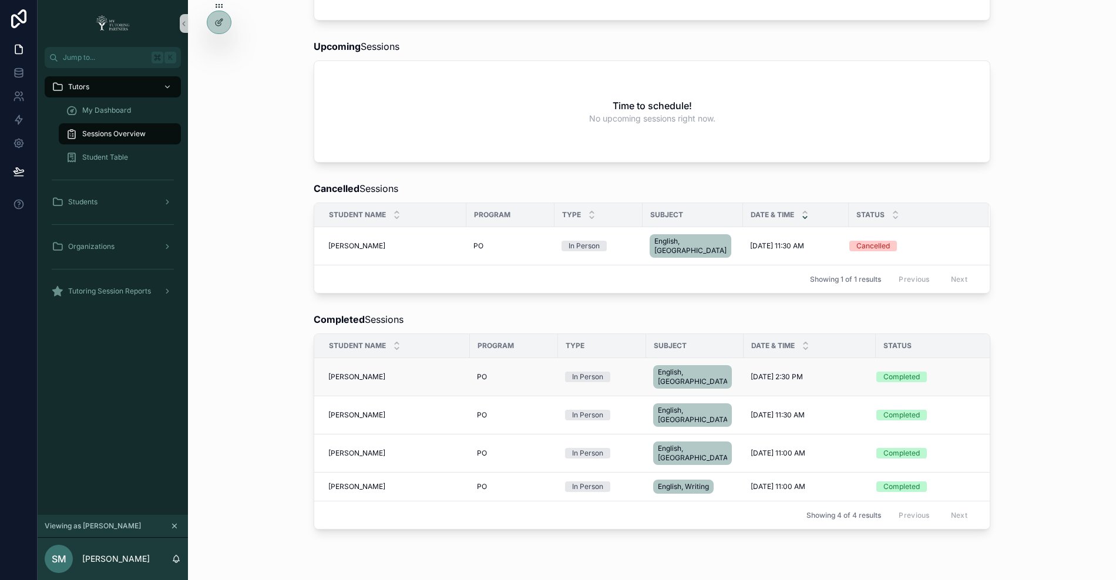
scroll to position [210, 0]
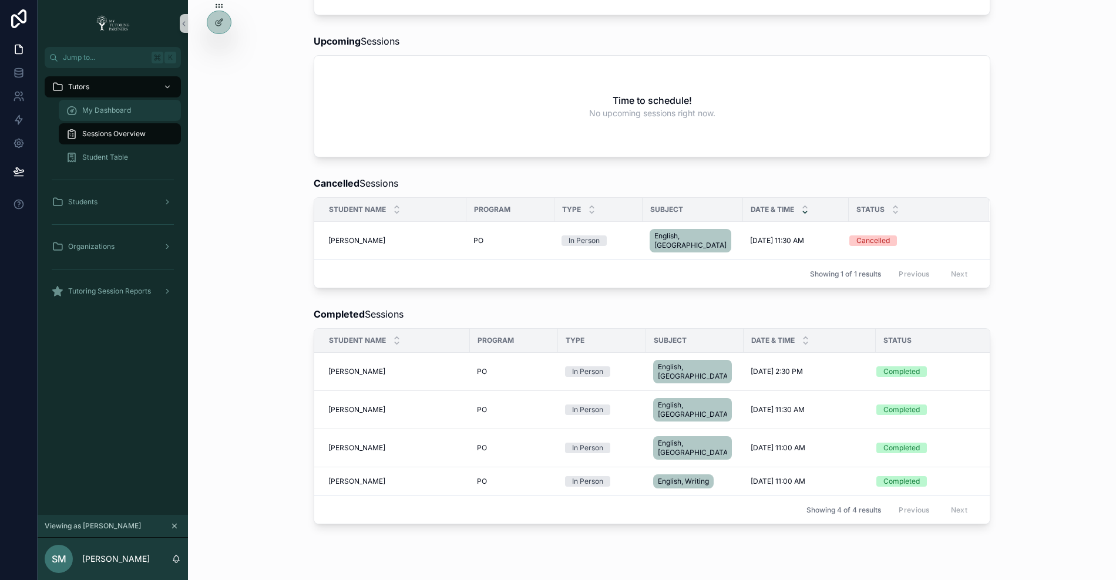
click at [129, 109] on span "My Dashboard" at bounding box center [106, 110] width 49 height 9
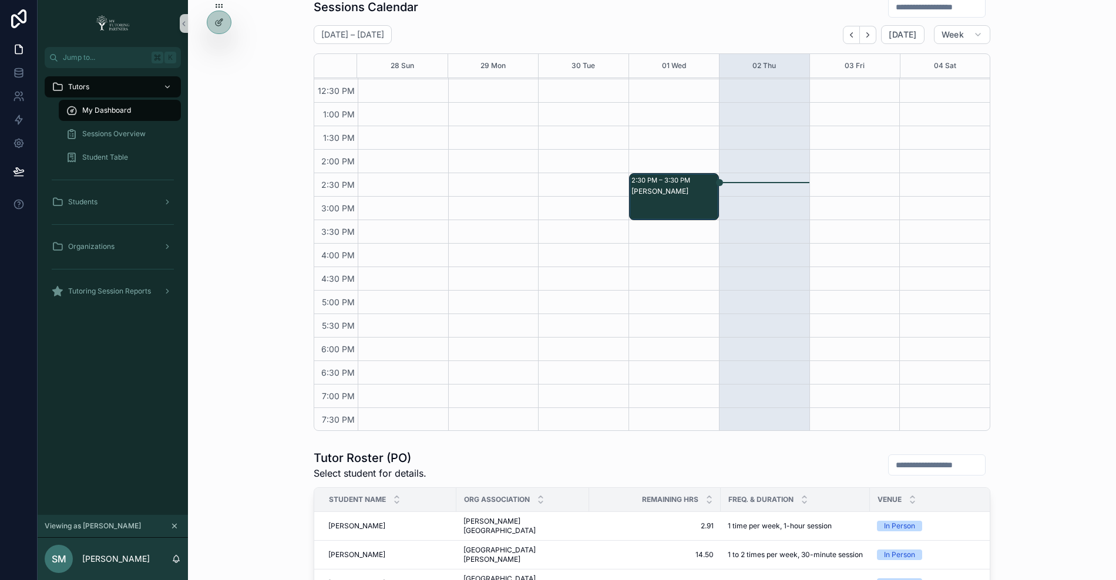
scroll to position [191, 0]
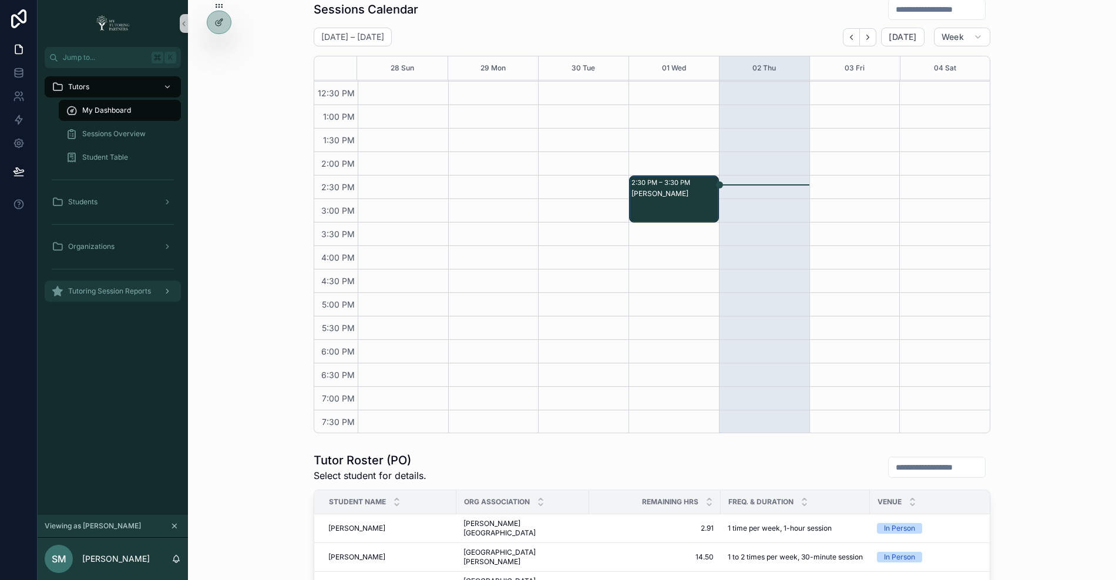
click at [122, 297] on div "Tutoring Session Reports" at bounding box center [113, 291] width 122 height 19
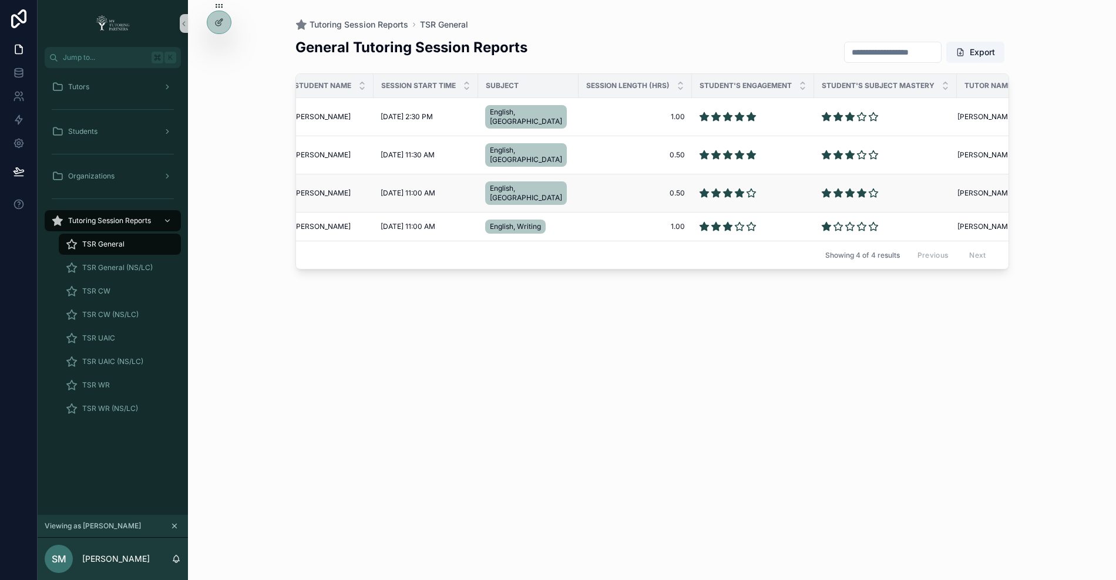
scroll to position [0, 21]
click at [323, 150] on span "[PERSON_NAME]" at bounding box center [317, 154] width 57 height 9
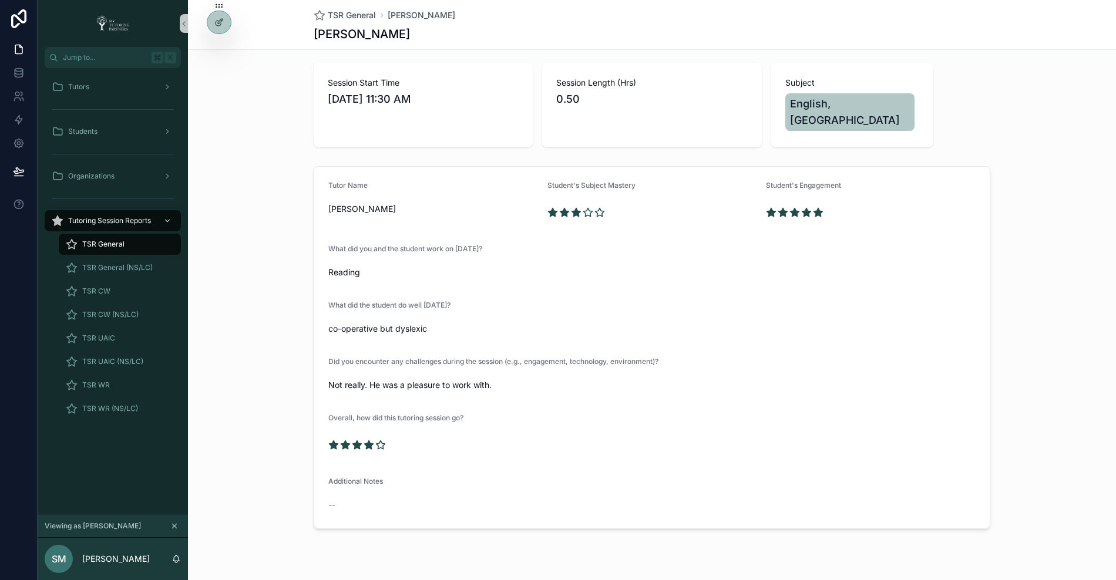
scroll to position [68, 0]
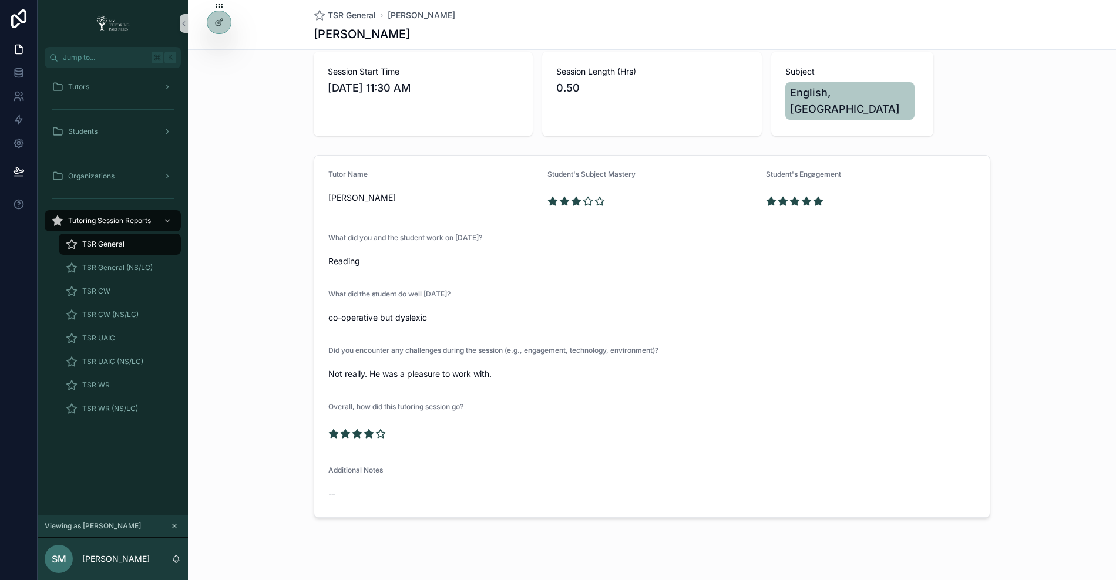
click at [120, 246] on span "TSR General" at bounding box center [103, 244] width 42 height 9
